Goal: Information Seeking & Learning: Learn about a topic

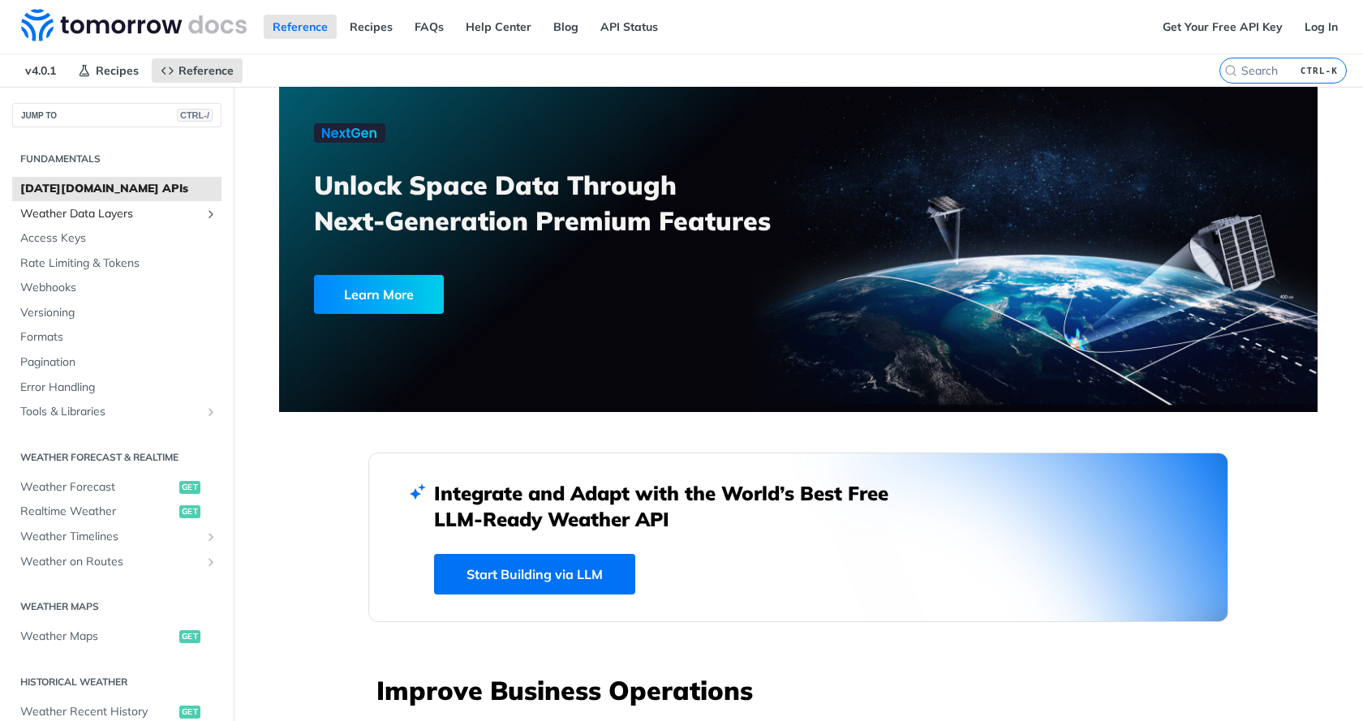
click at [102, 213] on span "Weather Data Layers" at bounding box center [110, 214] width 180 height 16
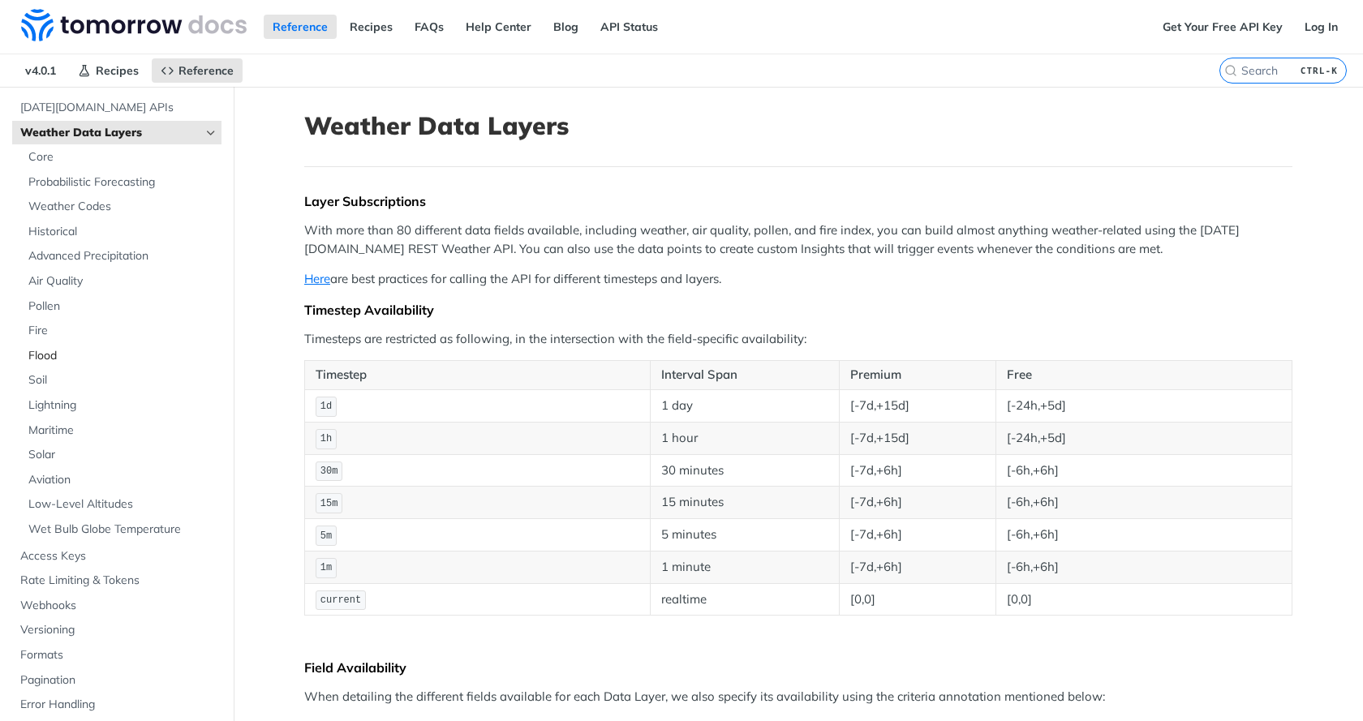
scroll to position [162, 0]
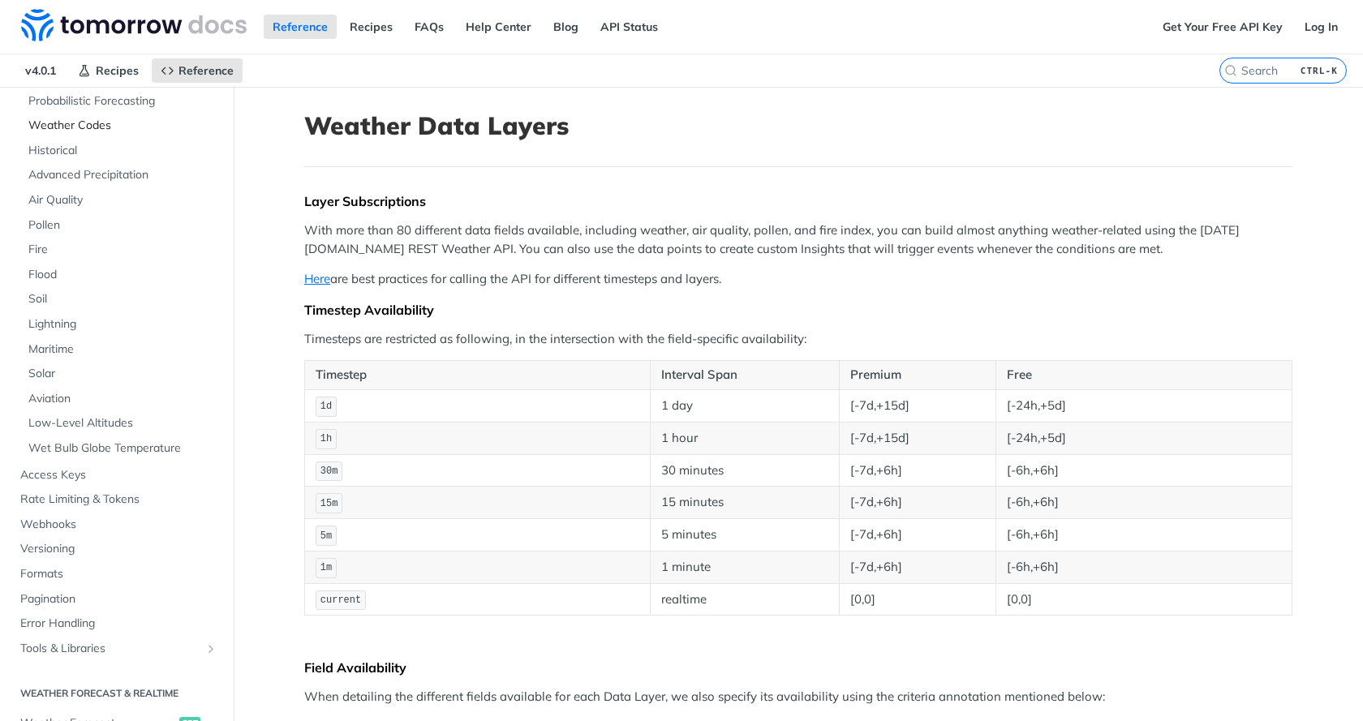
click at [49, 123] on span "Weather Codes" at bounding box center [122, 126] width 189 height 16
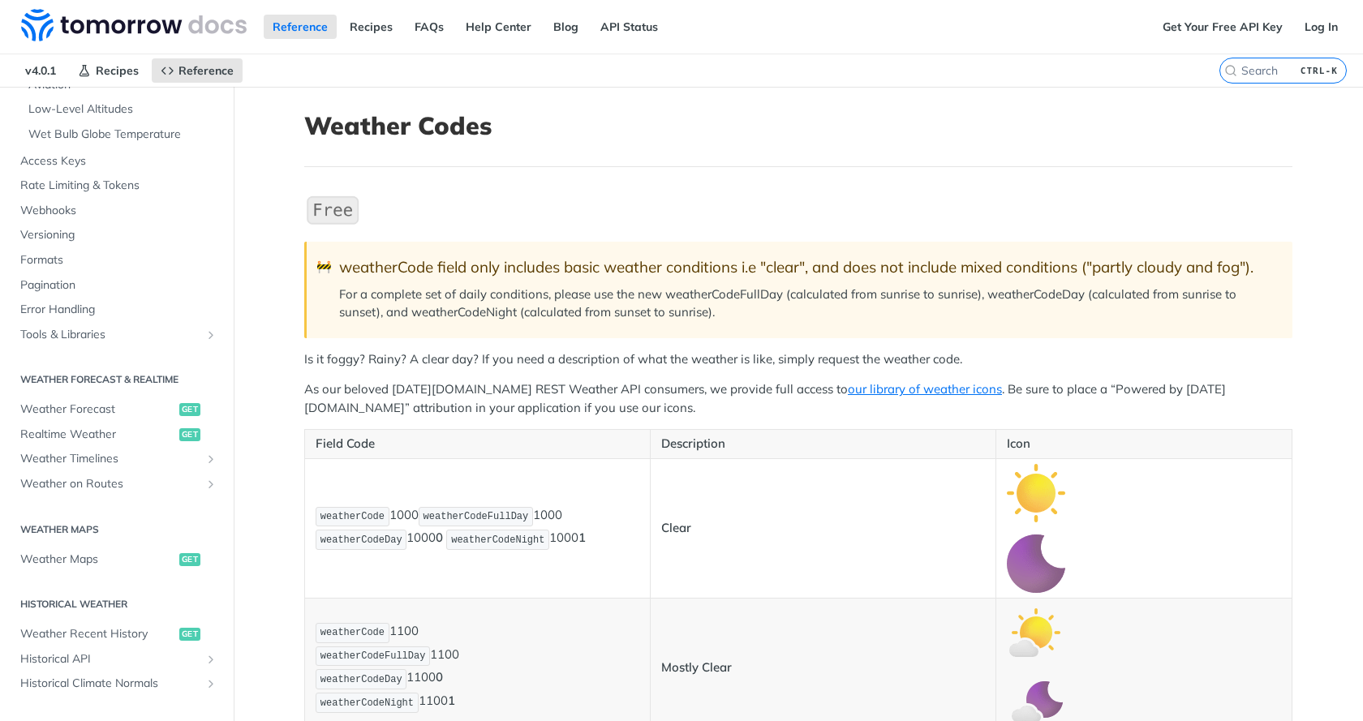
scroll to position [487, 0]
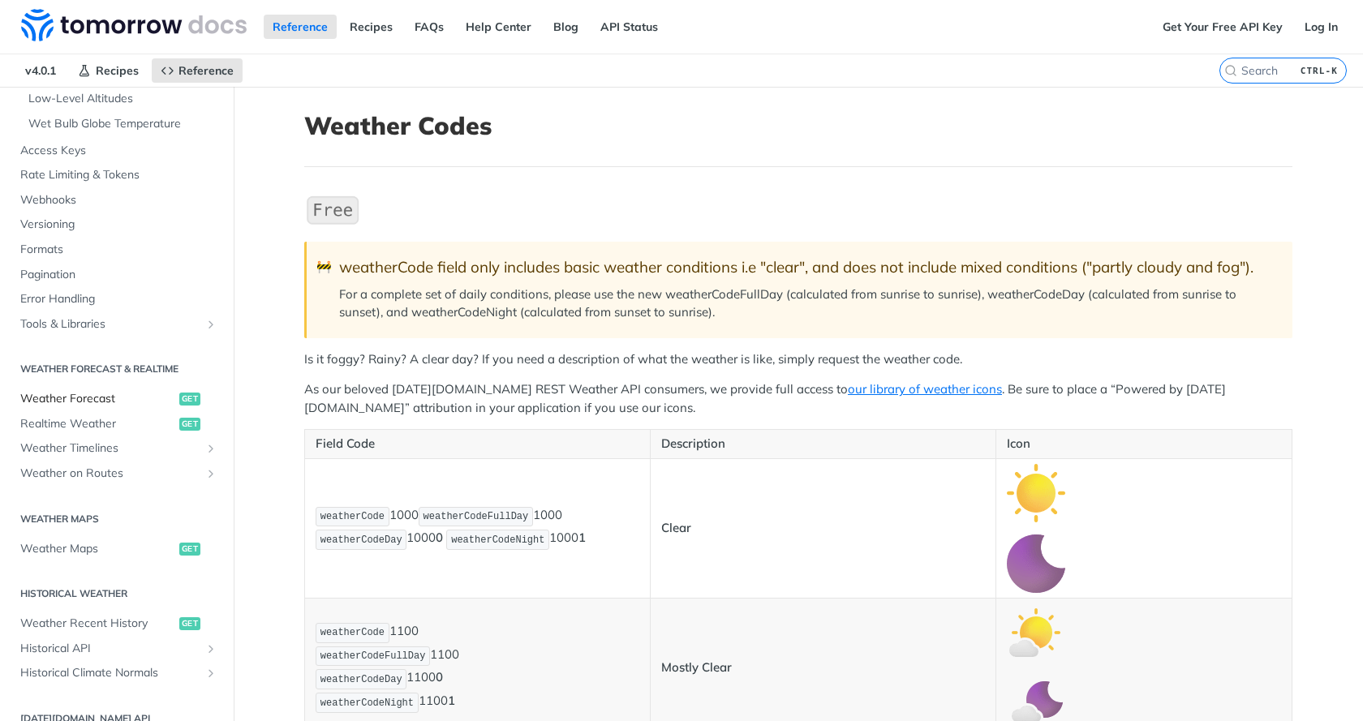
click at [76, 387] on link "Weather Forecast get" at bounding box center [116, 399] width 209 height 24
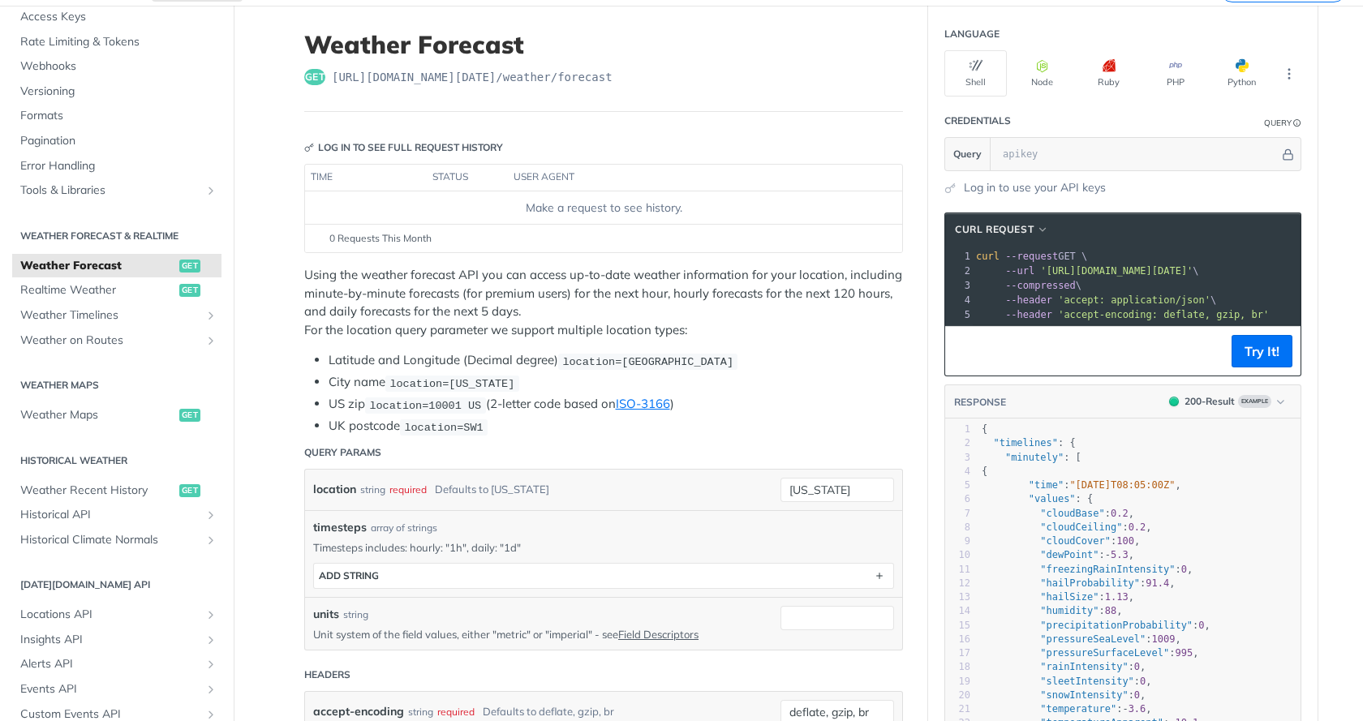
scroll to position [169, 0]
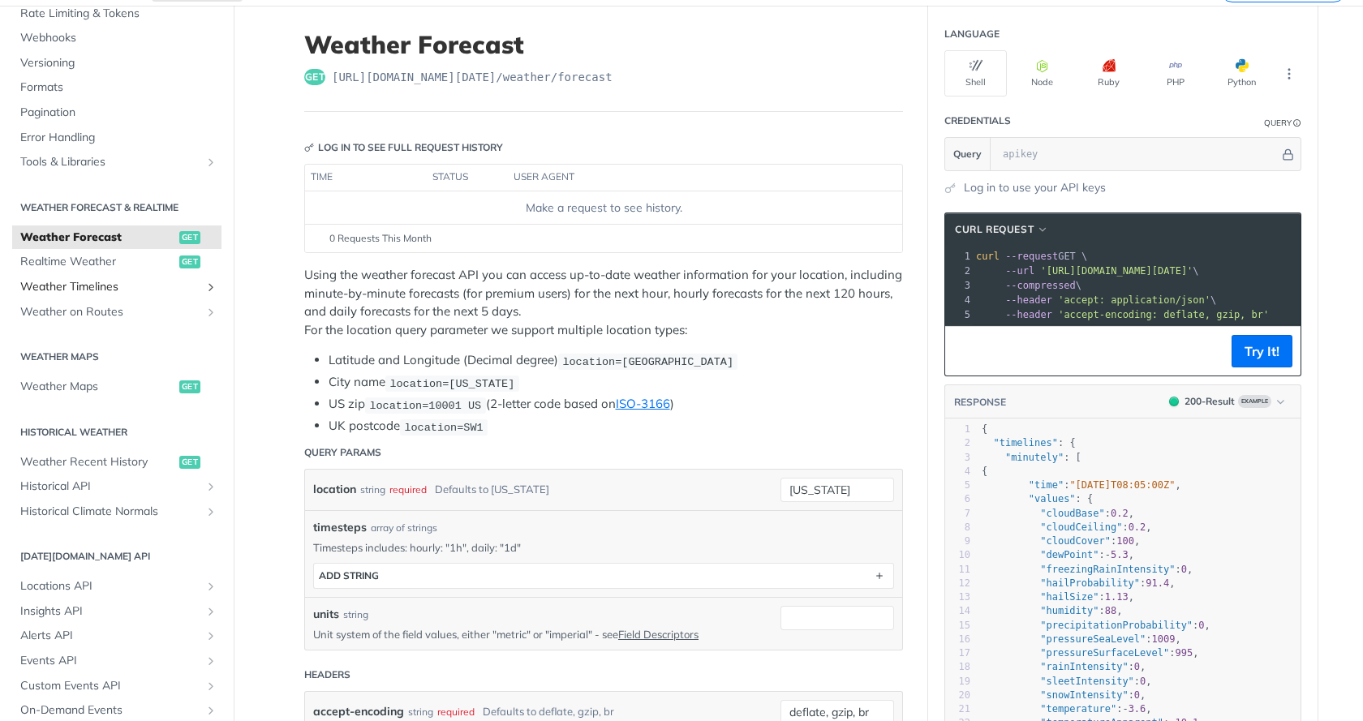
click at [94, 283] on span "Weather Timelines" at bounding box center [110, 287] width 180 height 16
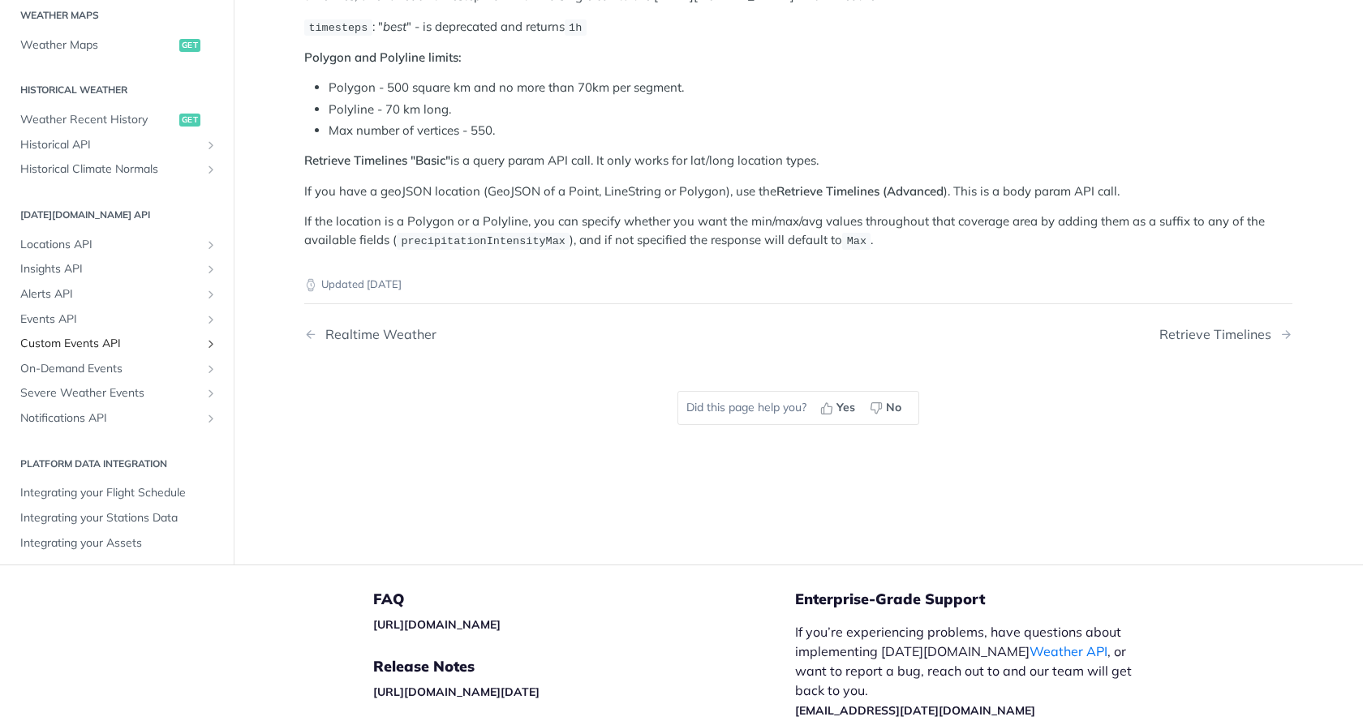
scroll to position [383, 0]
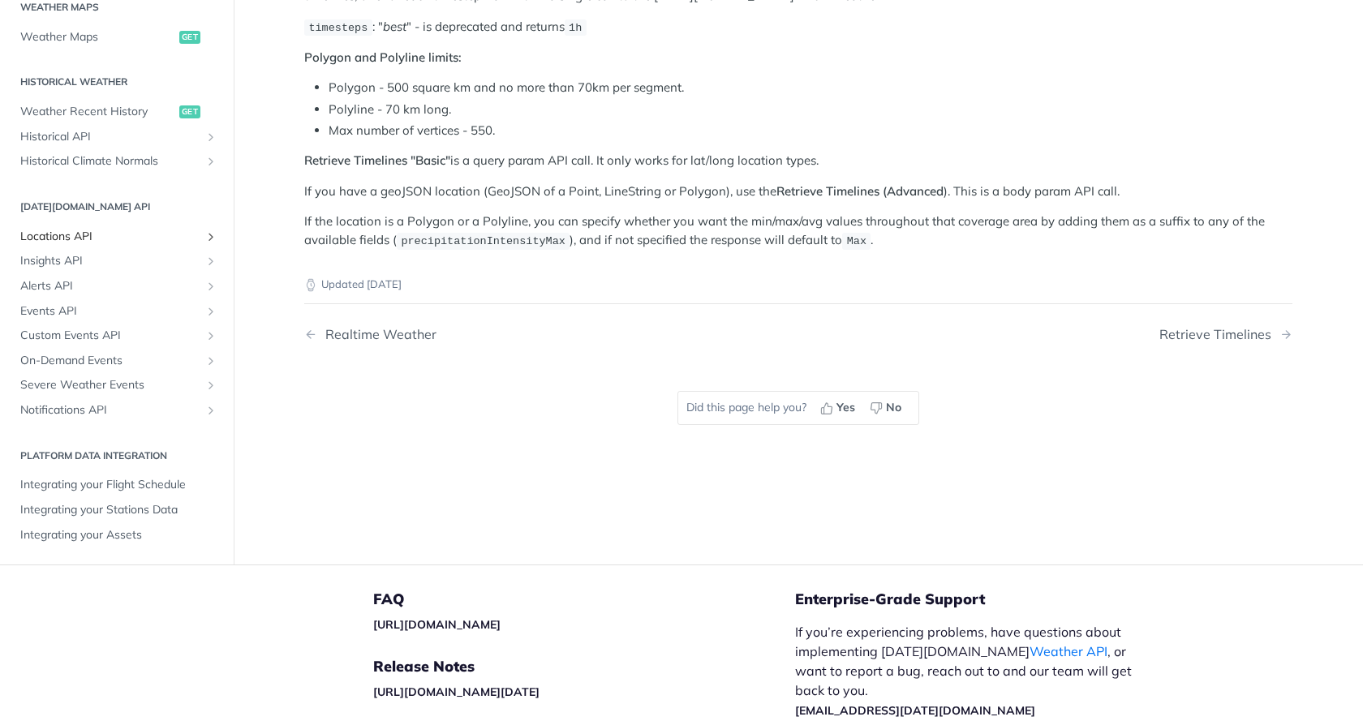
click at [62, 236] on span "Locations API" at bounding box center [110, 237] width 180 height 16
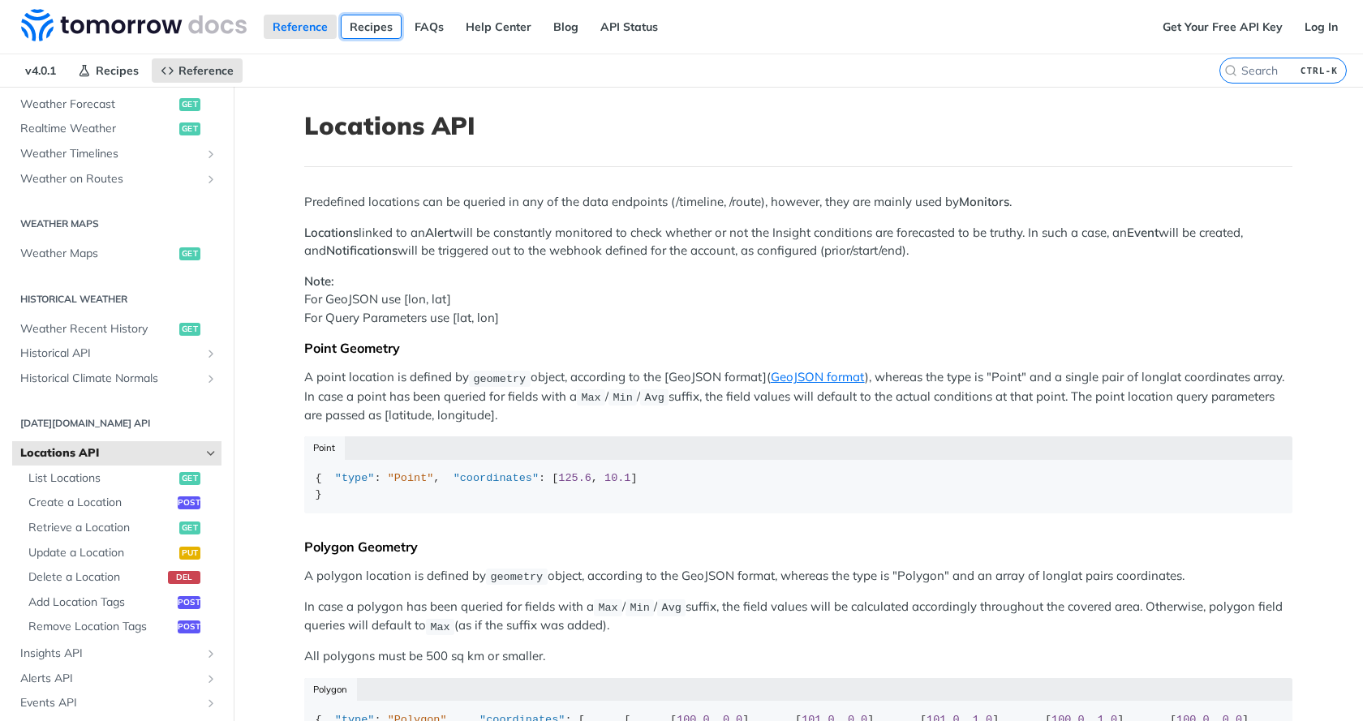
click at [359, 25] on link "Recipes" at bounding box center [371, 27] width 61 height 24
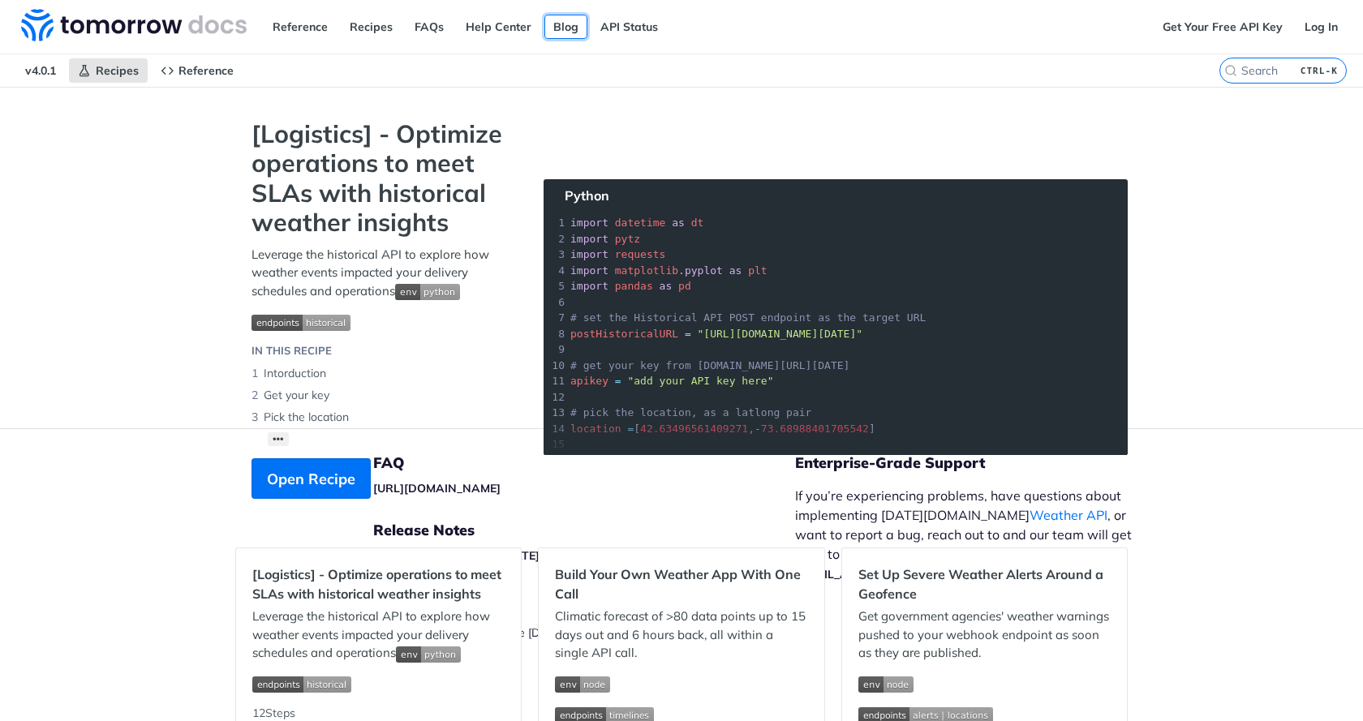
click at [563, 28] on link "Blog" at bounding box center [565, 27] width 43 height 24
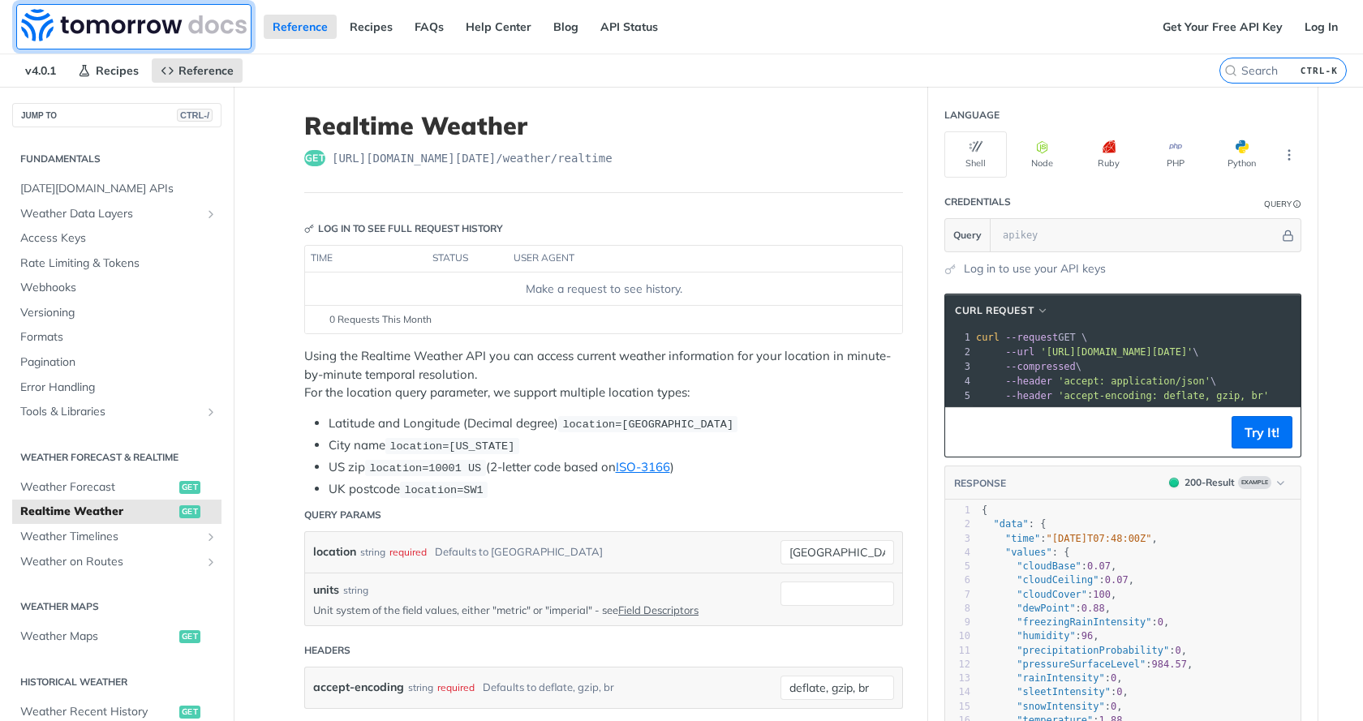
click at [143, 28] on img at bounding box center [134, 25] width 226 height 32
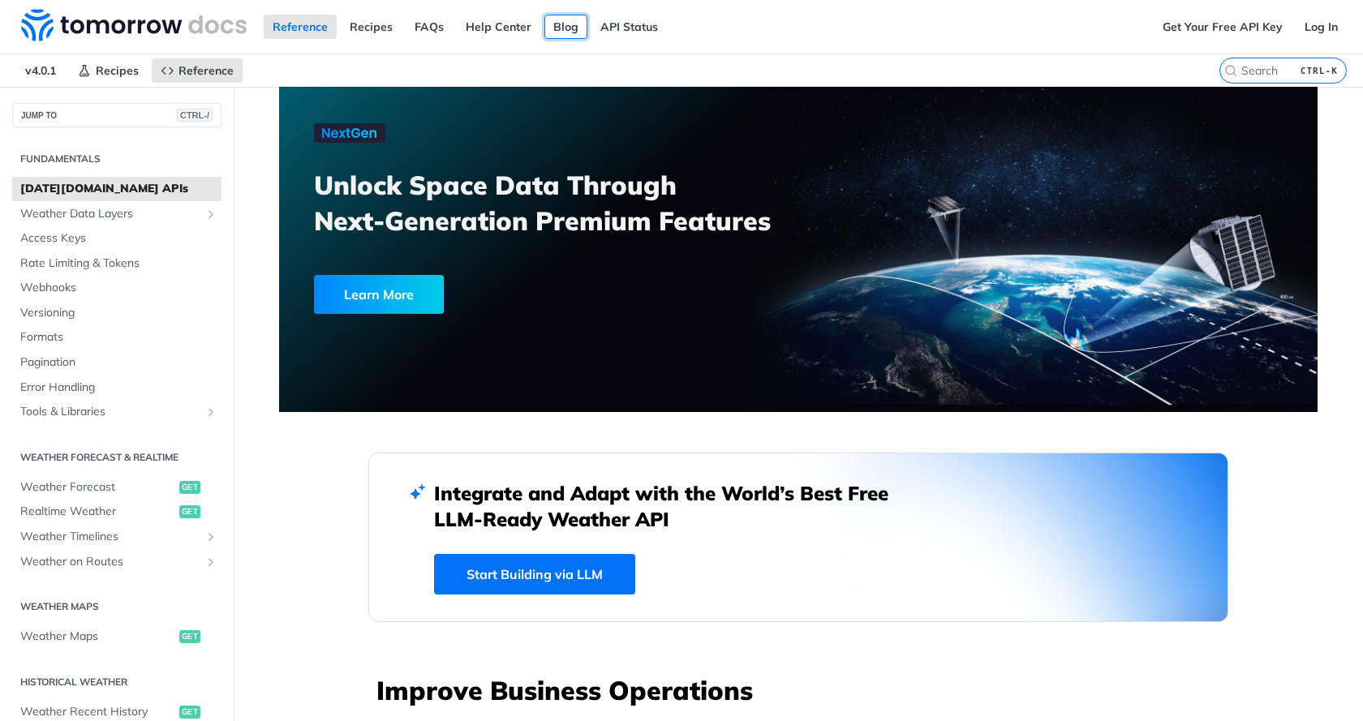
click at [573, 27] on link "Blog" at bounding box center [565, 27] width 43 height 24
